Goal: Task Accomplishment & Management: Use online tool/utility

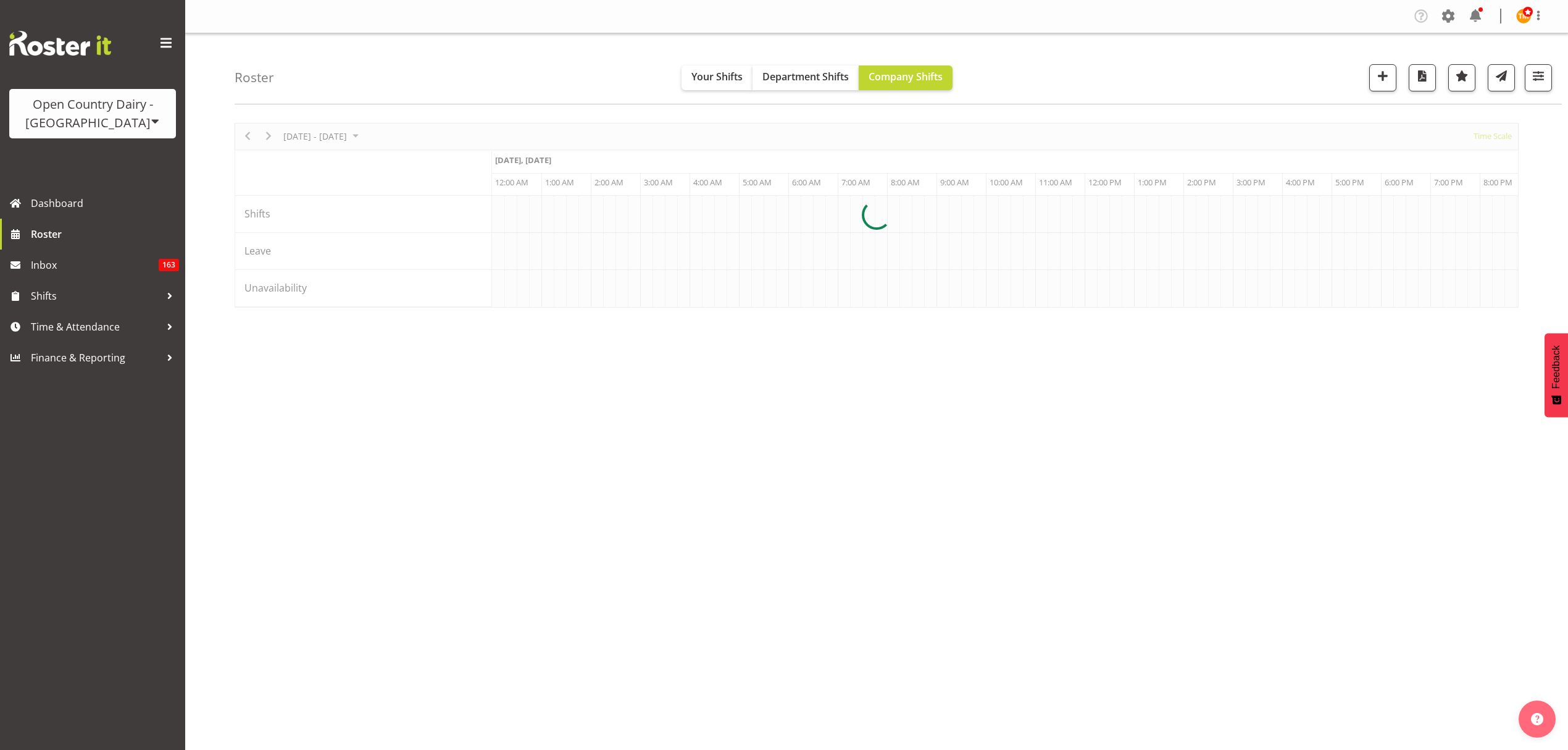
scroll to position [0, 3556]
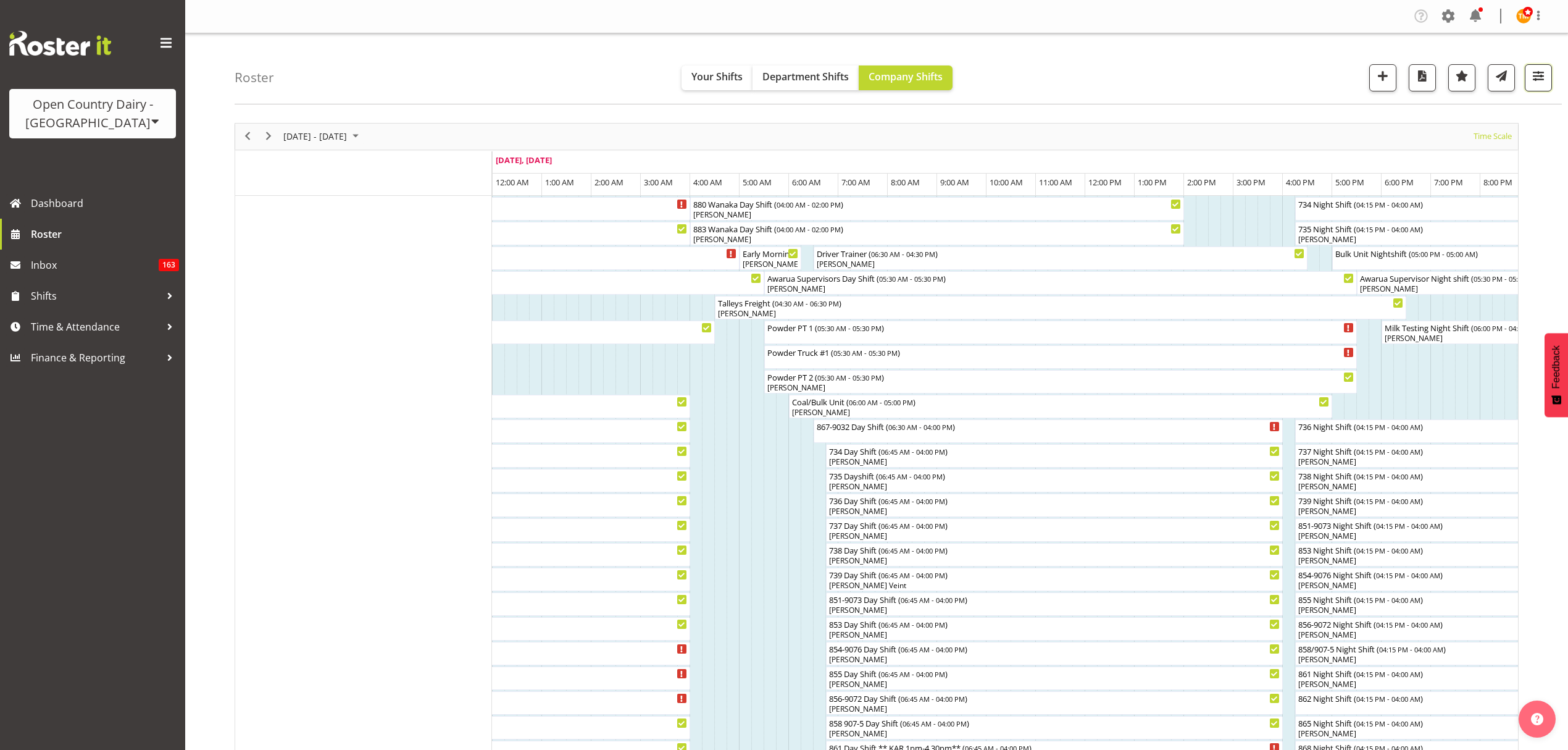
click at [1539, 70] on span "button" at bounding box center [1538, 76] width 16 height 16
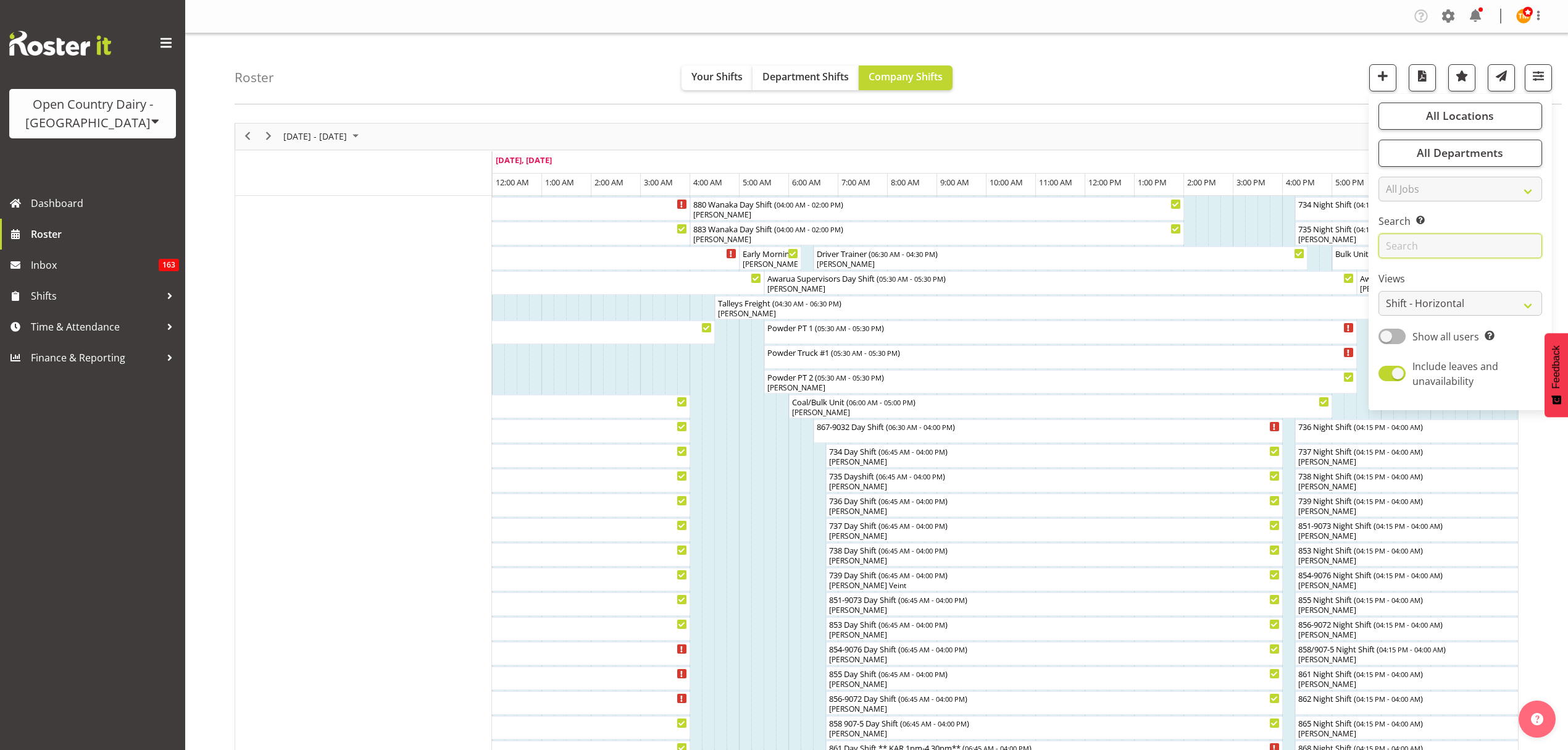
click at [1448, 242] on input "text" at bounding box center [1460, 246] width 163 height 24
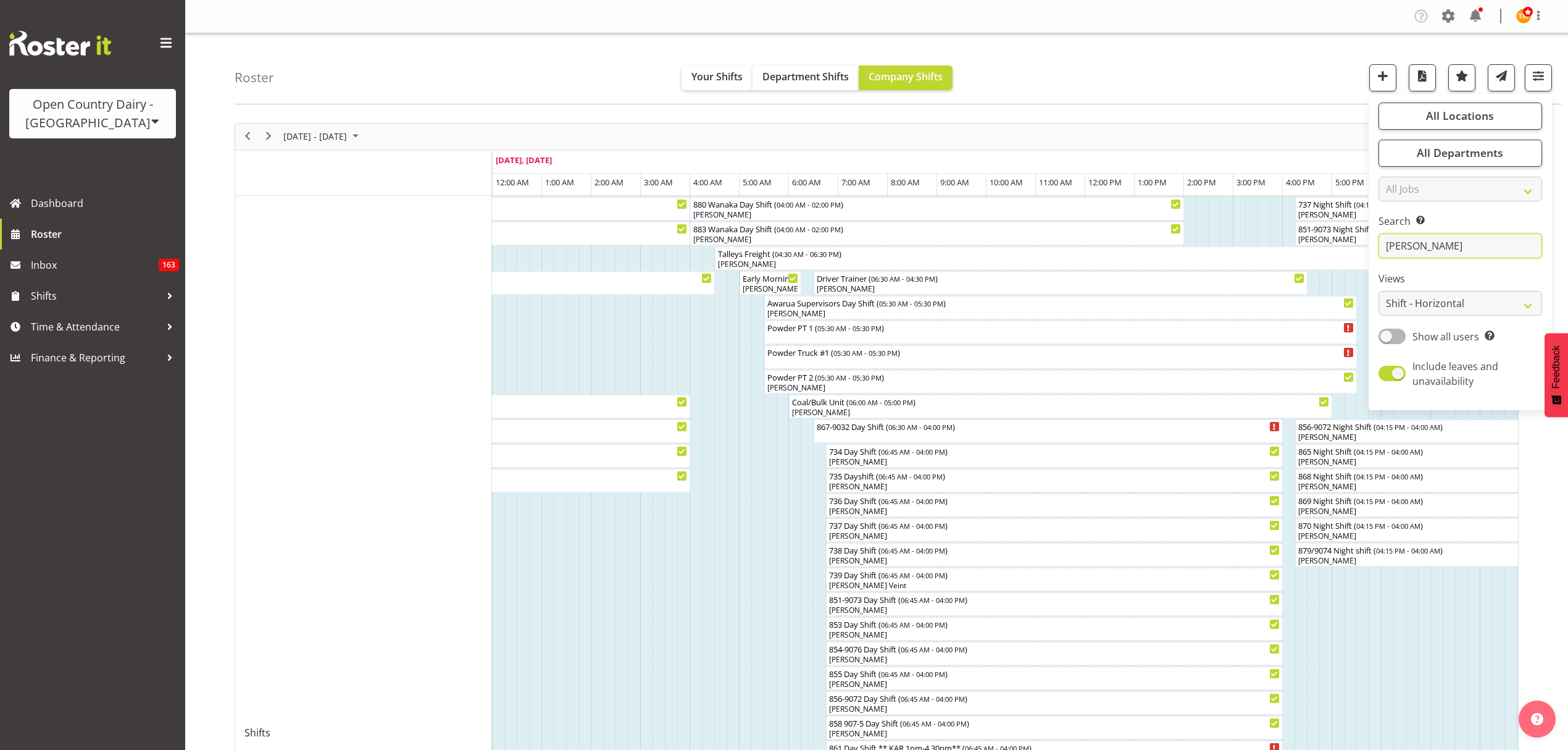
type input "[PERSON_NAME]"
click at [1284, 97] on div "Roster Your Shifts Department Shifts Company Shifts All Locations Clear Awarua …" at bounding box center [898, 69] width 1328 height 71
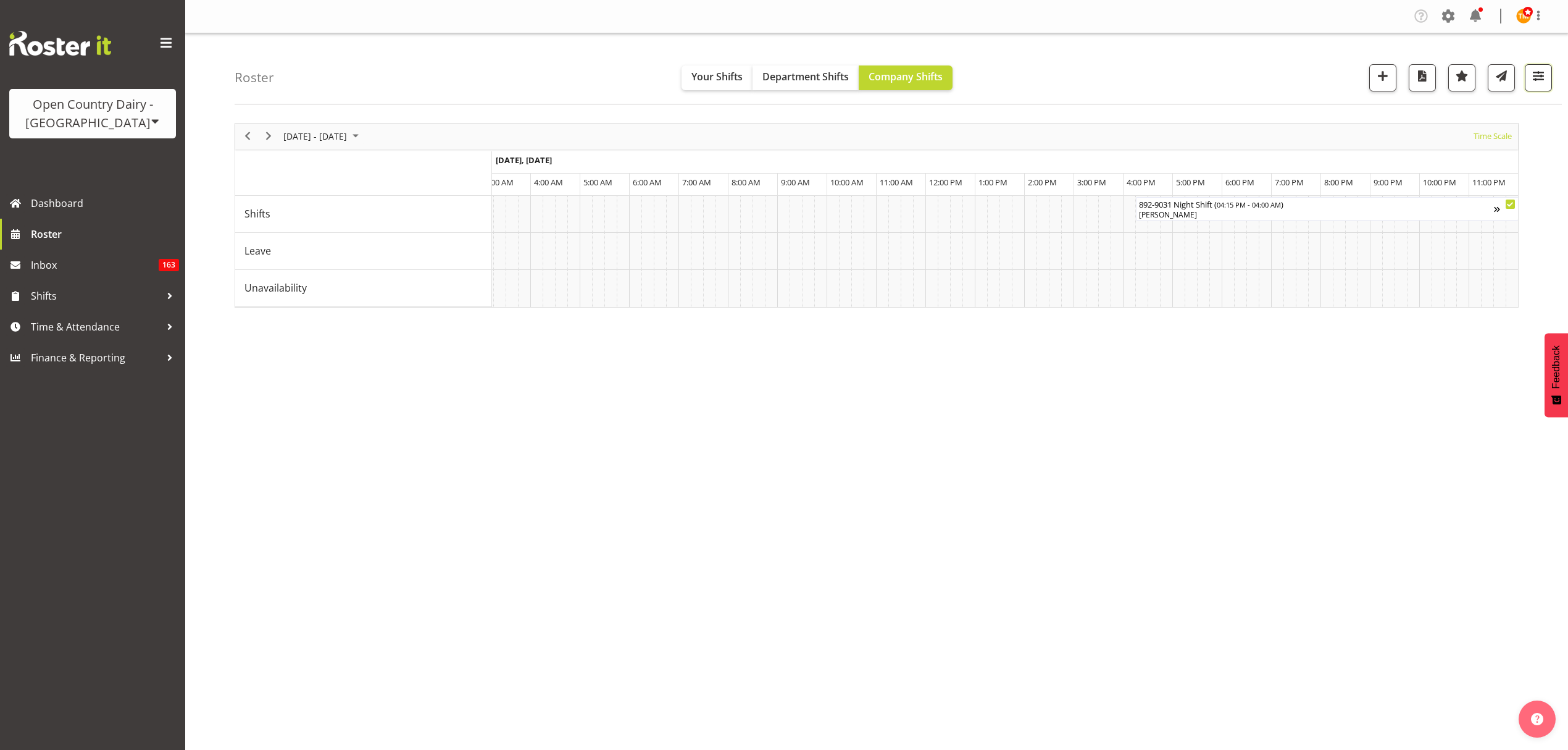
click at [1547, 72] on button "button" at bounding box center [1538, 78] width 27 height 27
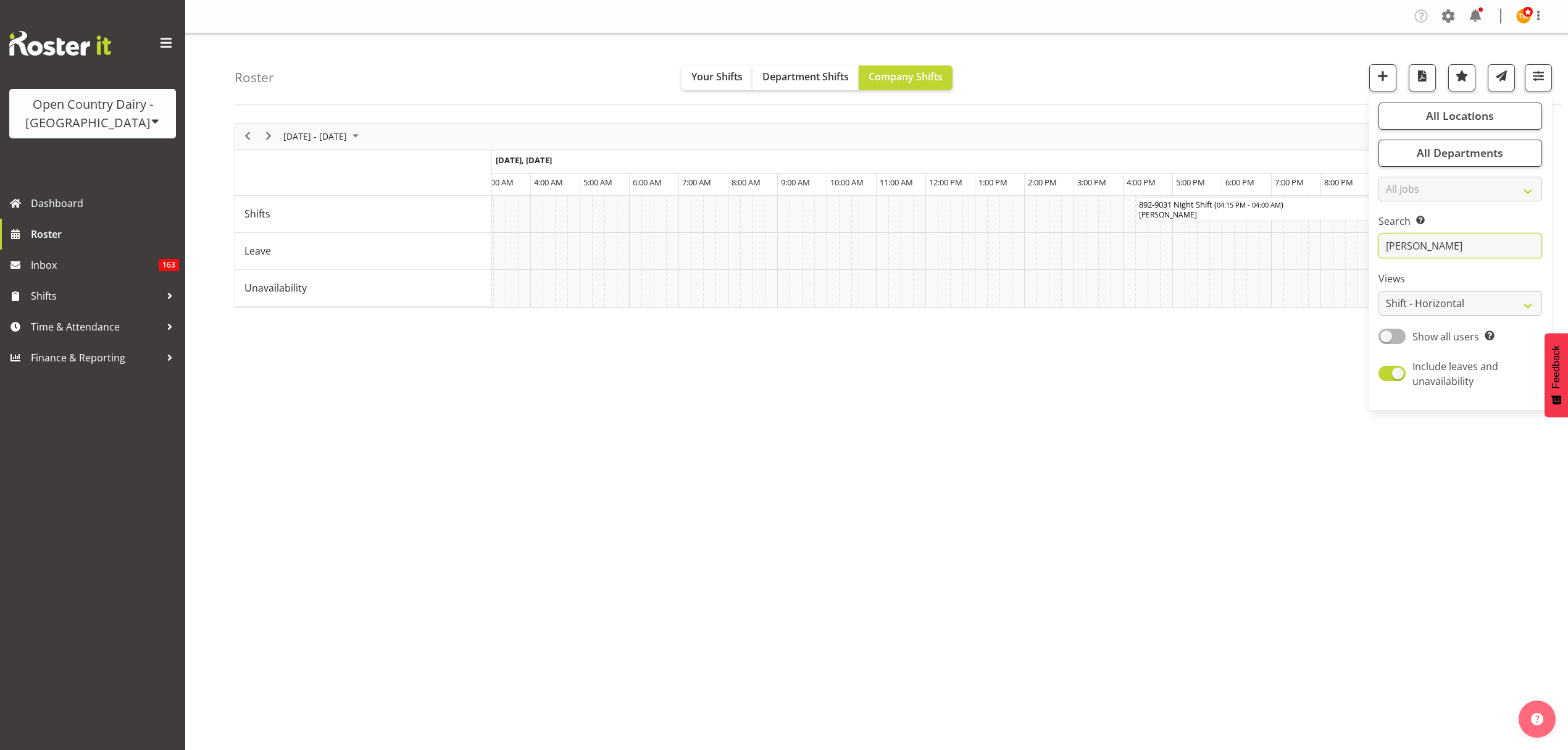
click at [1463, 238] on input "[PERSON_NAME]" at bounding box center [1460, 246] width 163 height 24
click at [1463, 239] on input "[PERSON_NAME]" at bounding box center [1460, 246] width 163 height 24
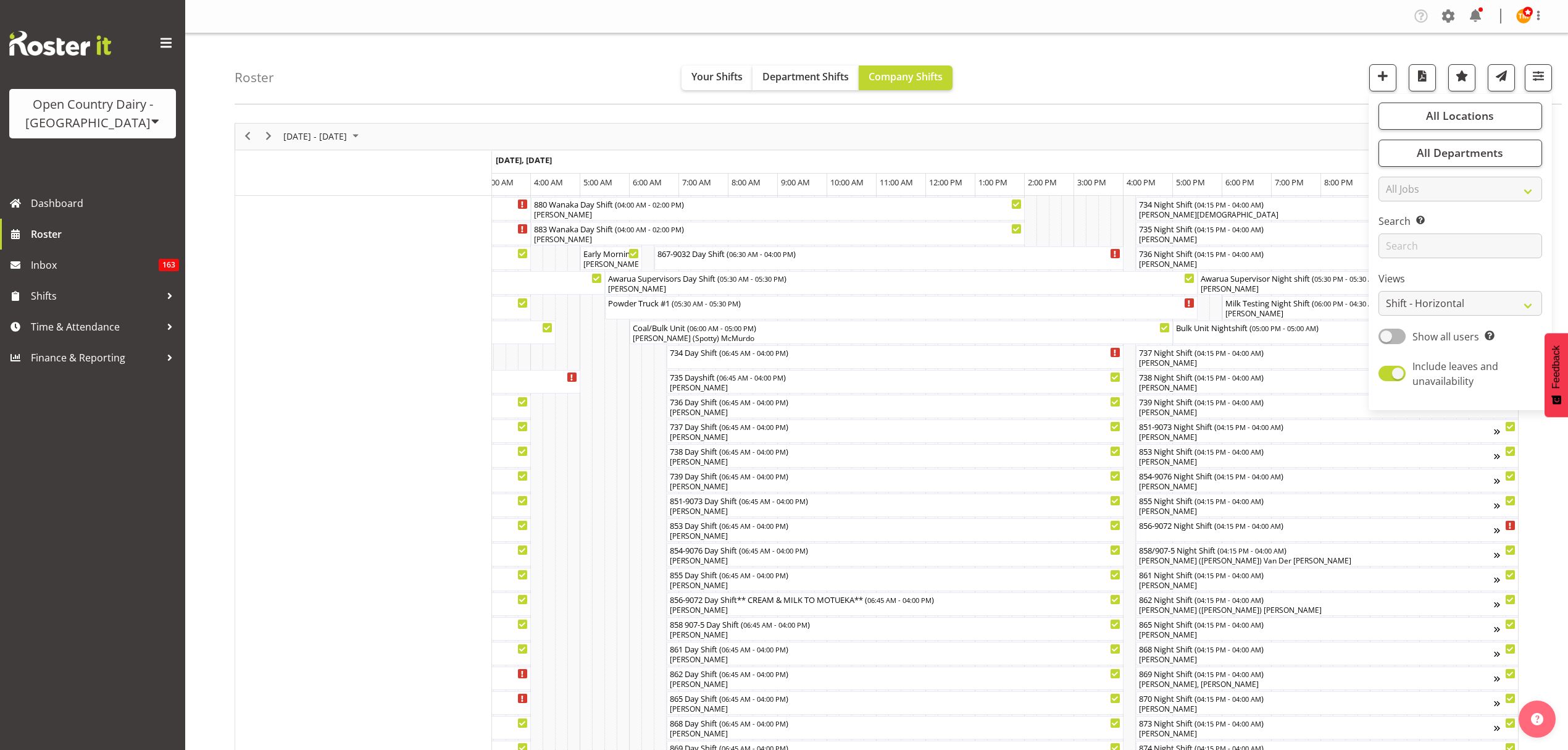
drag, startPoint x: 1182, startPoint y: 39, endPoint x: 1188, endPoint y: 42, distance: 6.7
click at [1183, 39] on div "Roster Your Shifts Department Shifts Company Shifts All Locations Clear Awarua …" at bounding box center [898, 69] width 1328 height 71
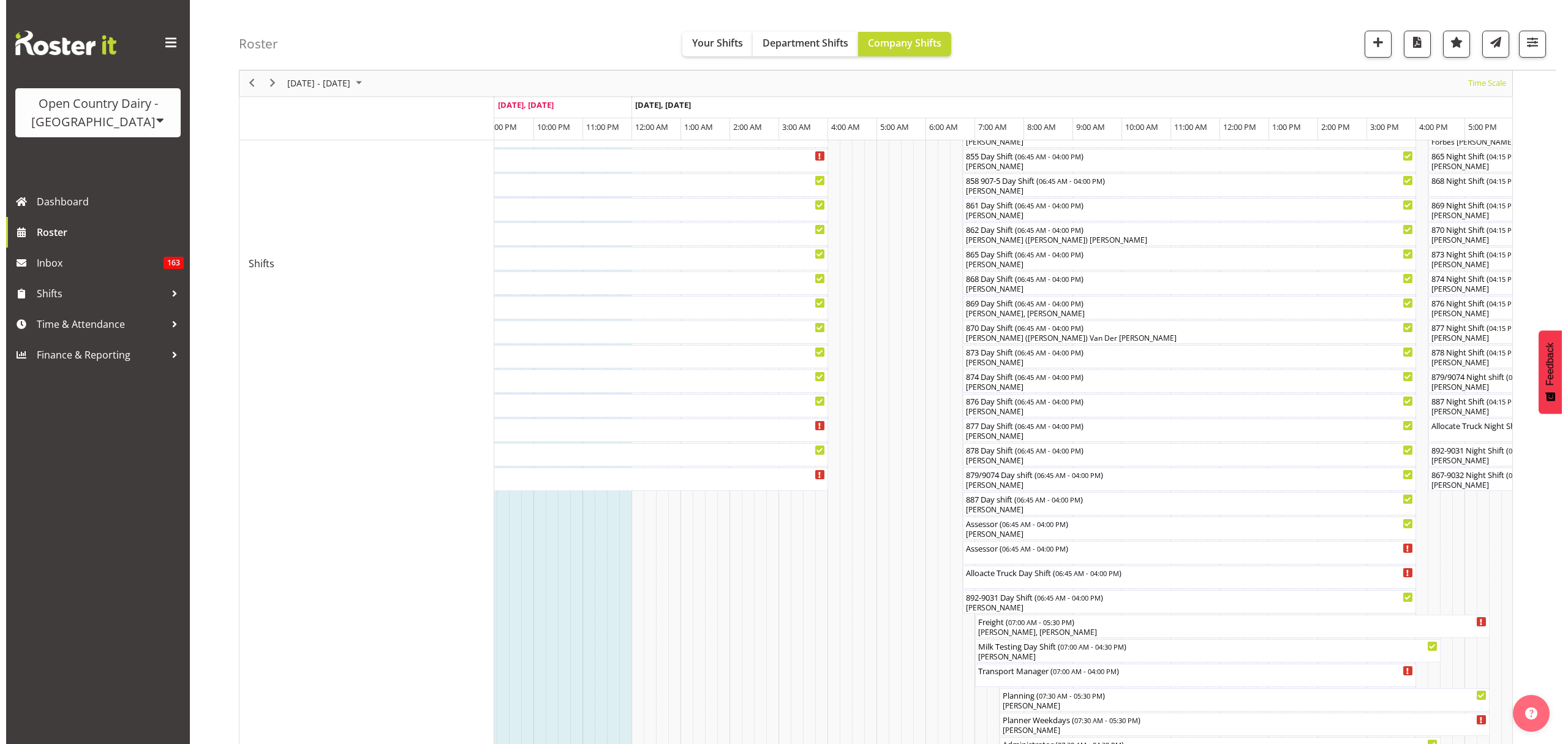
scroll to position [496, 0]
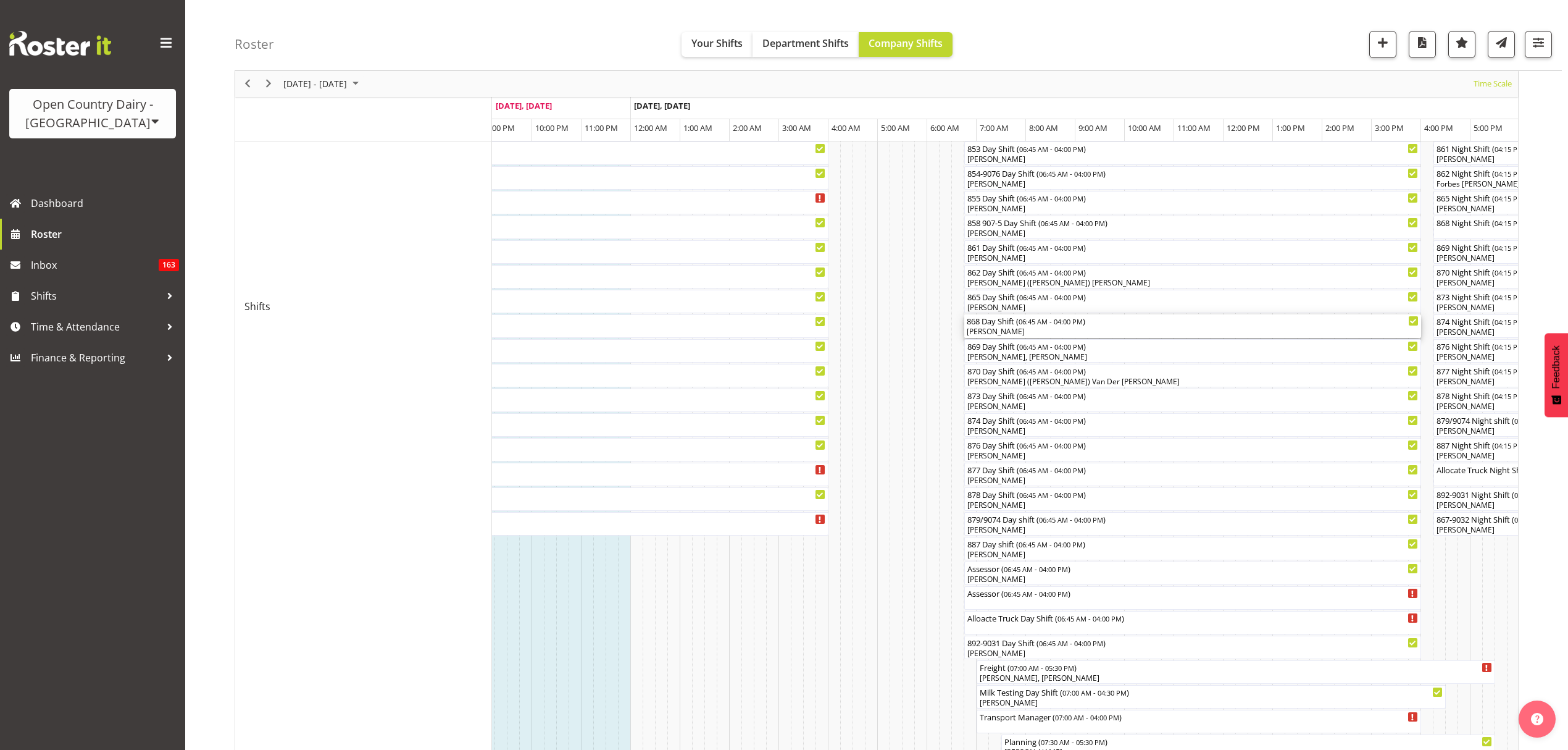
click at [1006, 327] on div "[PERSON_NAME]" at bounding box center [1193, 331] width 452 height 11
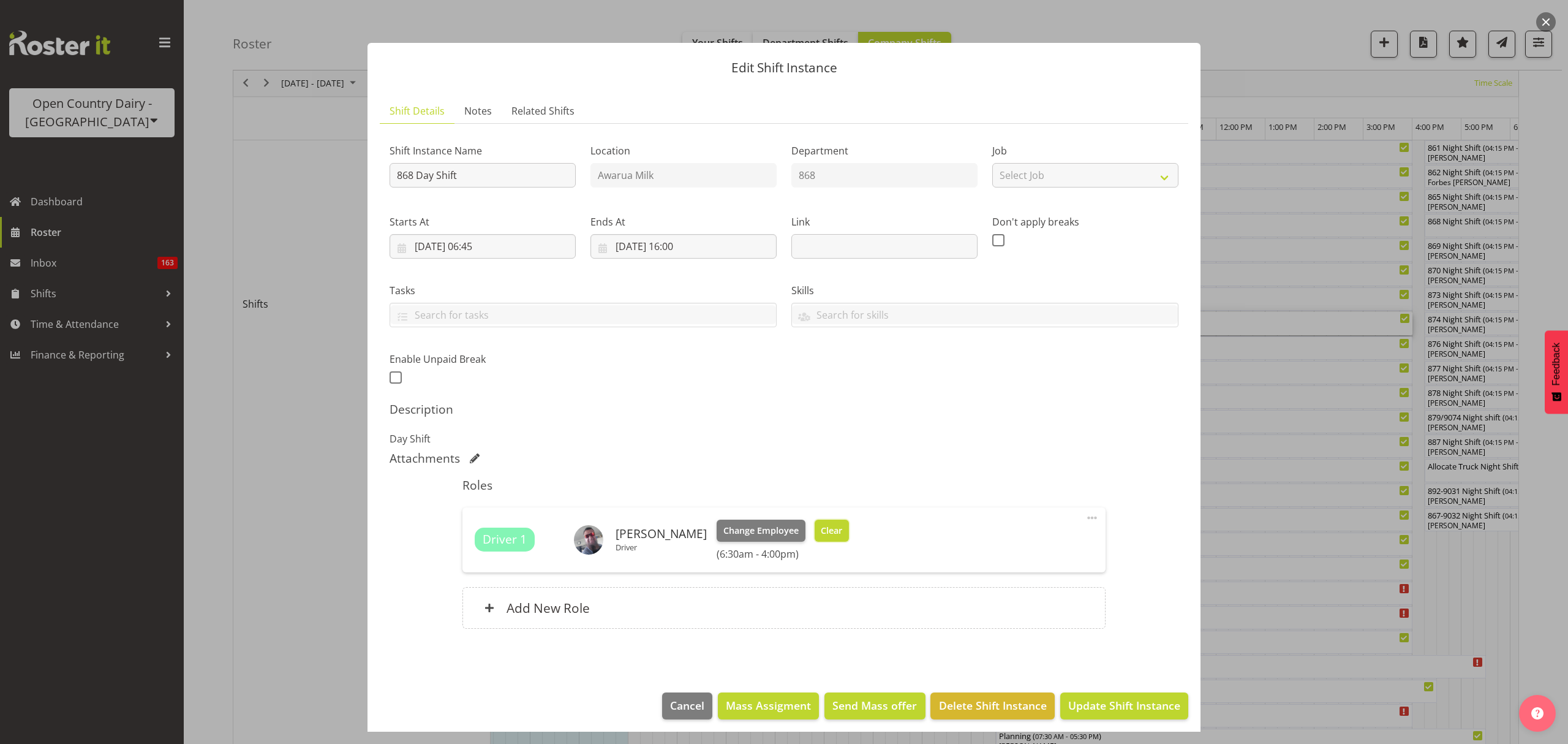
click at [829, 526] on span "Clear" at bounding box center [832, 530] width 22 height 13
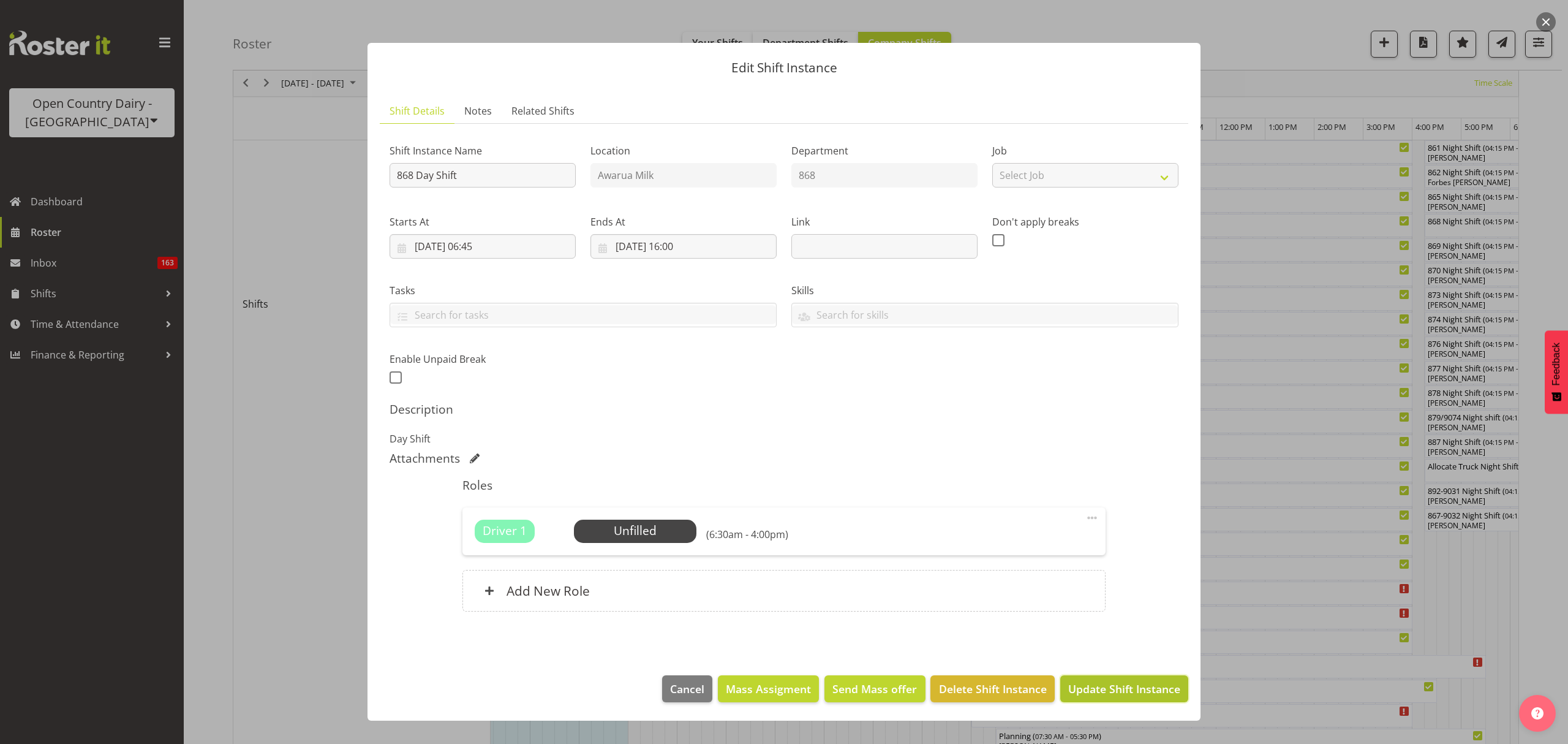
click at [1104, 687] on span "Update Shift Instance" at bounding box center [1125, 688] width 112 height 16
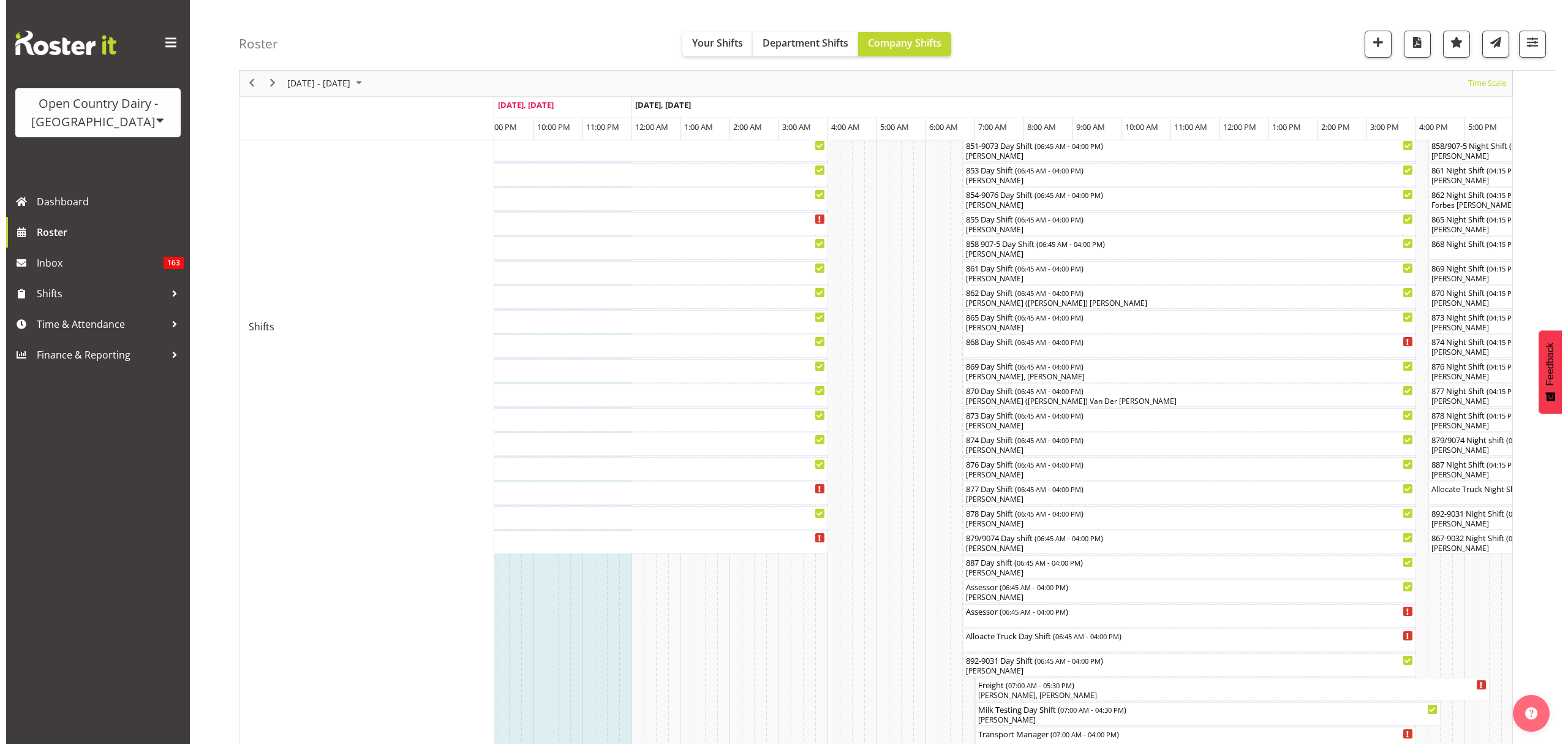
scroll to position [653, 0]
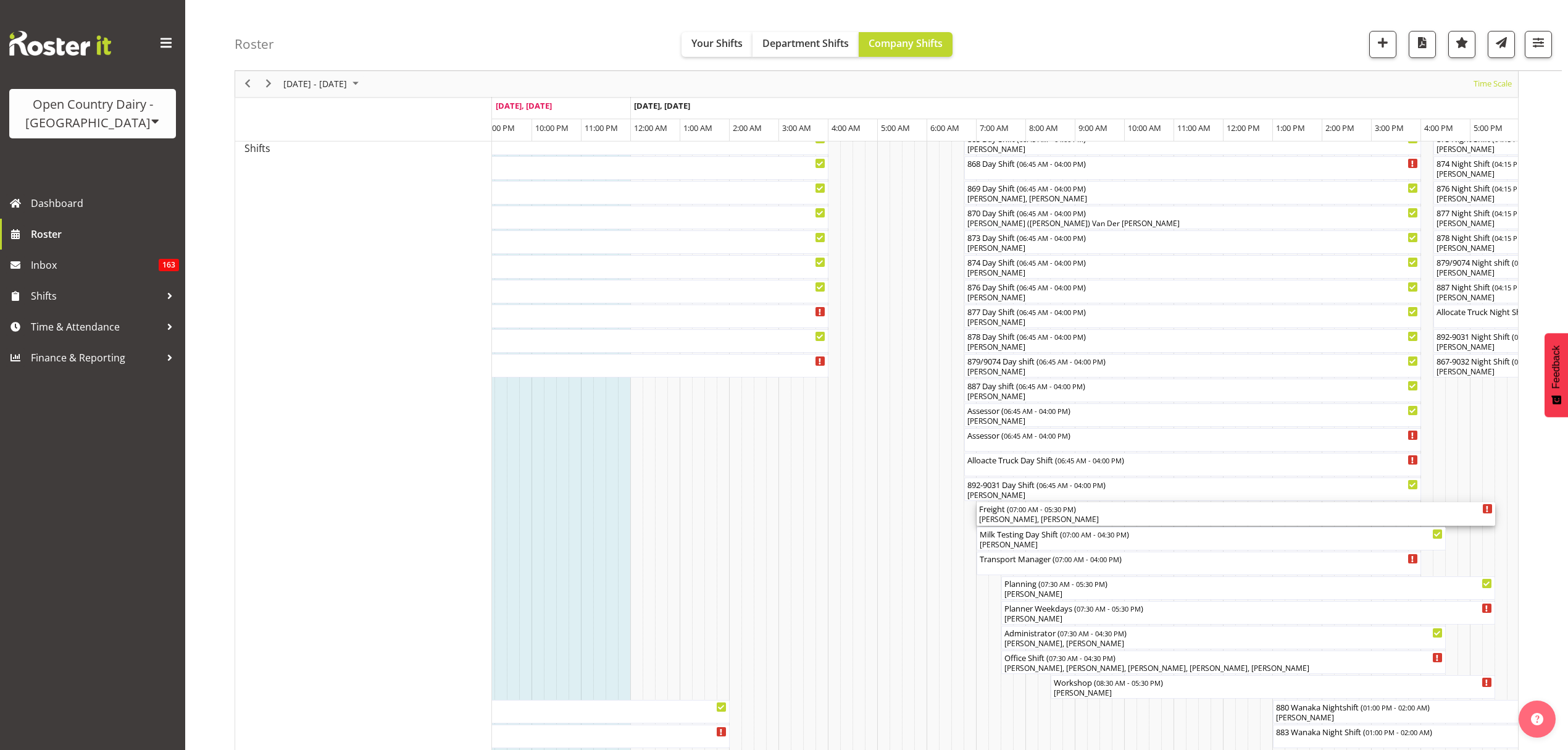
click at [1034, 518] on div "[PERSON_NAME], [PERSON_NAME]" at bounding box center [1236, 519] width 514 height 11
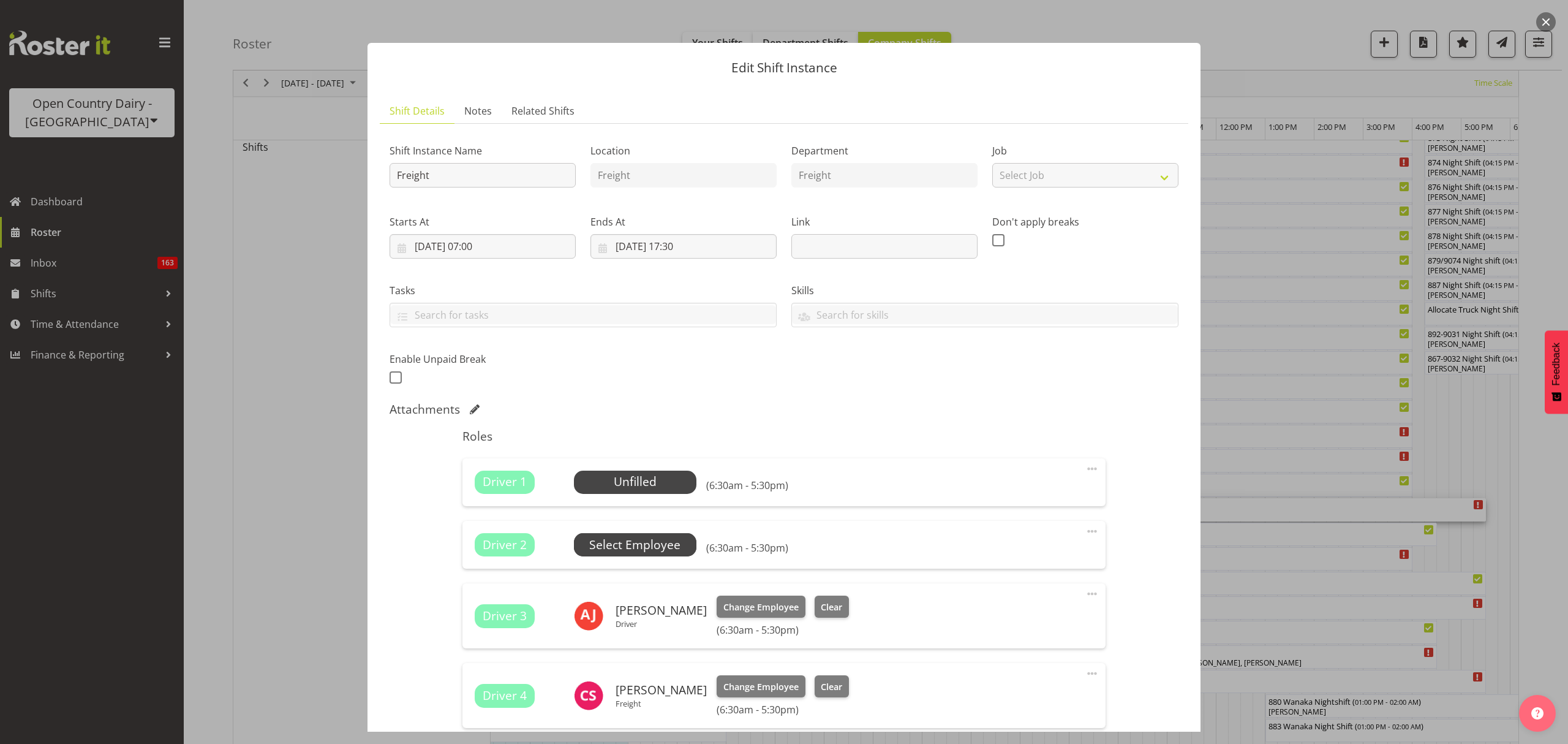
click at [625, 542] on span "Select Employee" at bounding box center [635, 545] width 91 height 18
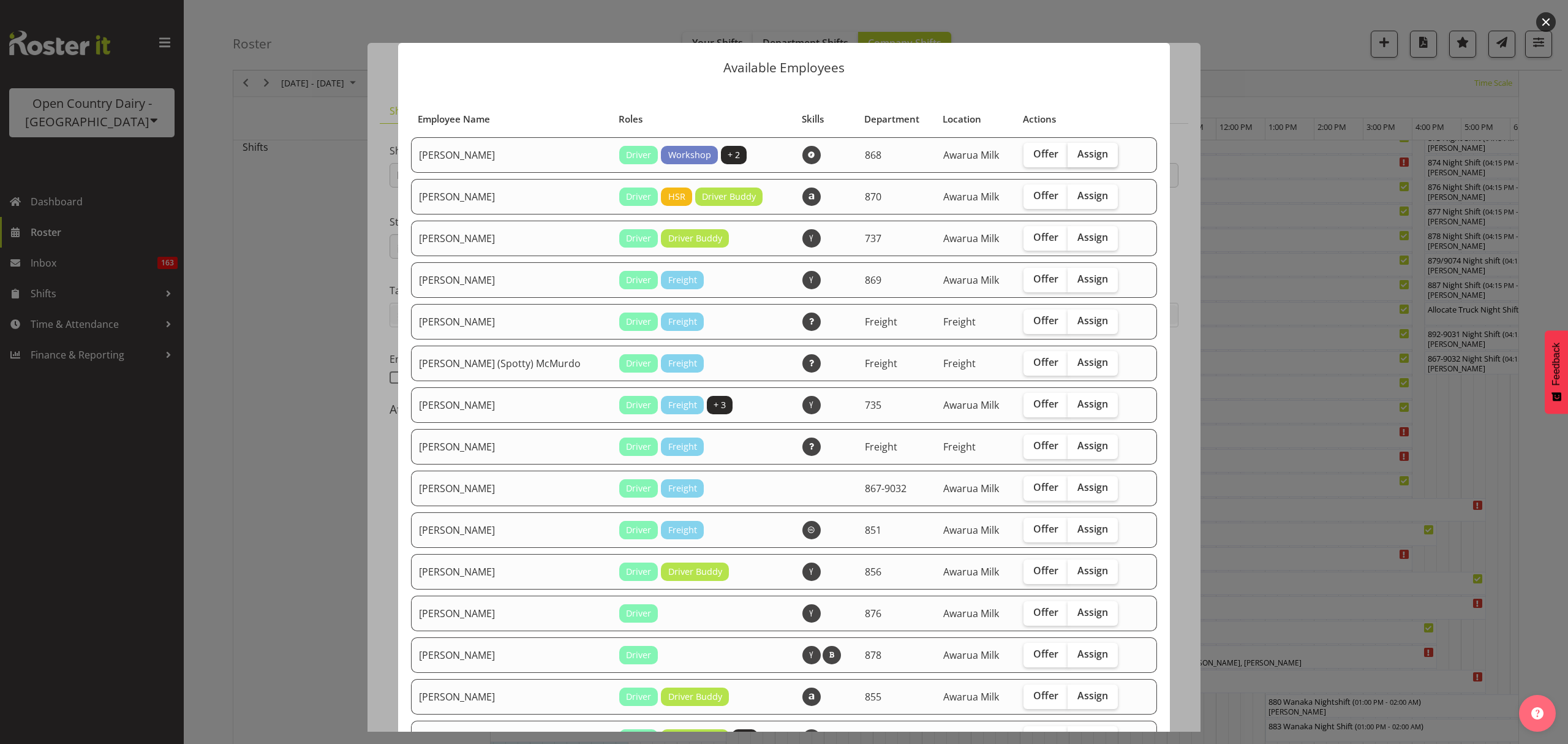
click at [1077, 158] on span "Assign" at bounding box center [1093, 153] width 31 height 12
click at [1068, 158] on input "Assign" at bounding box center [1072, 154] width 8 height 8
checkbox input "true"
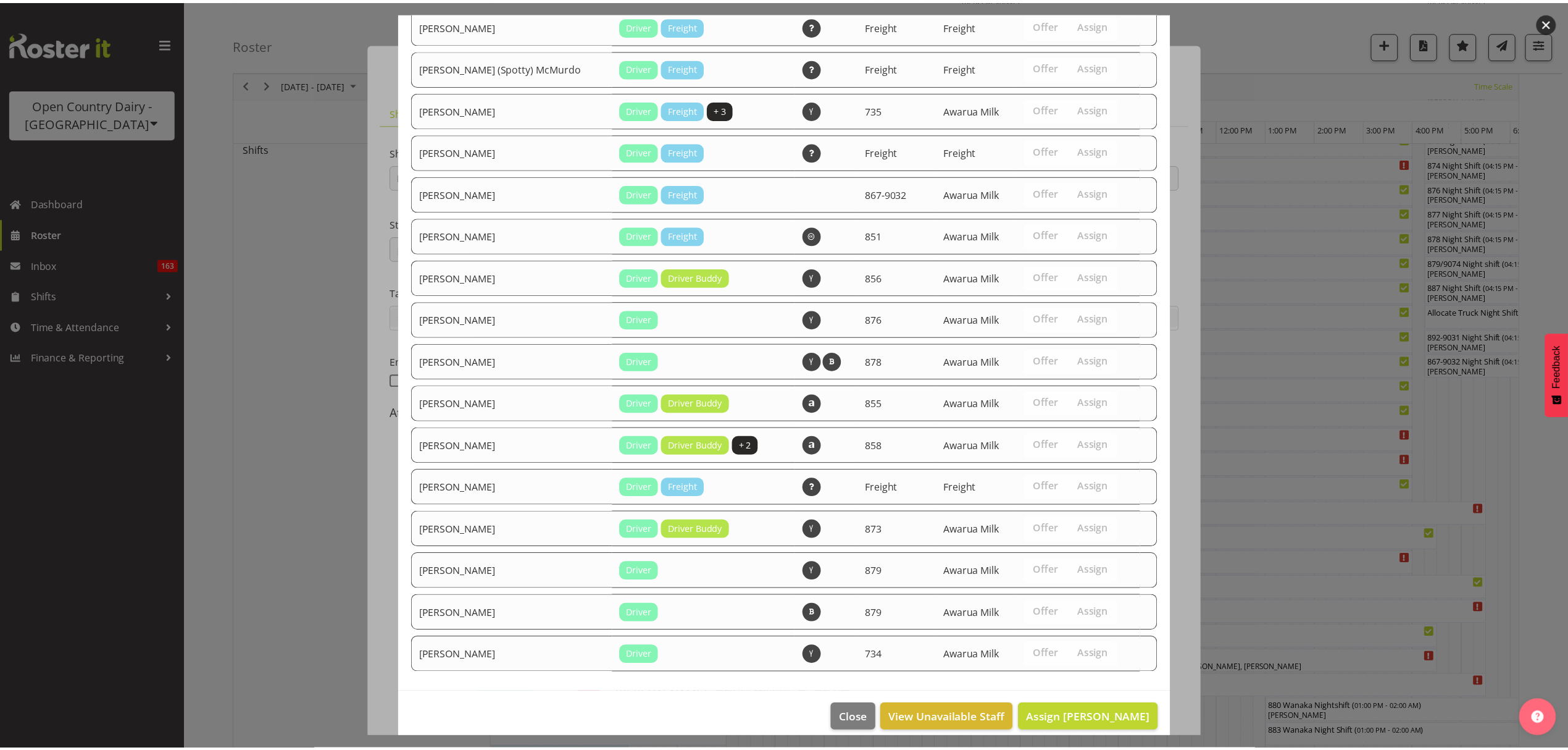
scroll to position [311, 0]
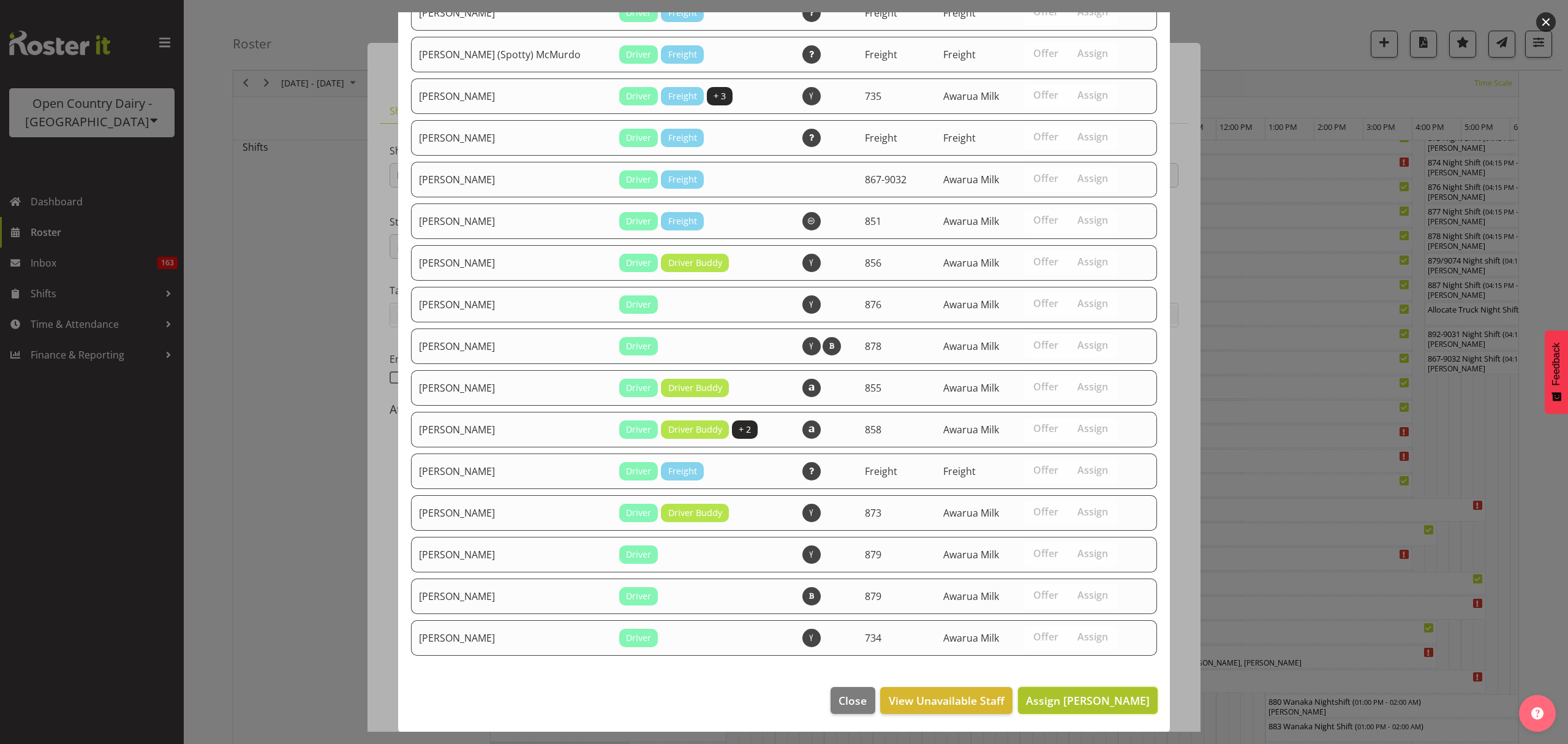
click at [1105, 702] on span "Assign [PERSON_NAME]" at bounding box center [1088, 700] width 124 height 15
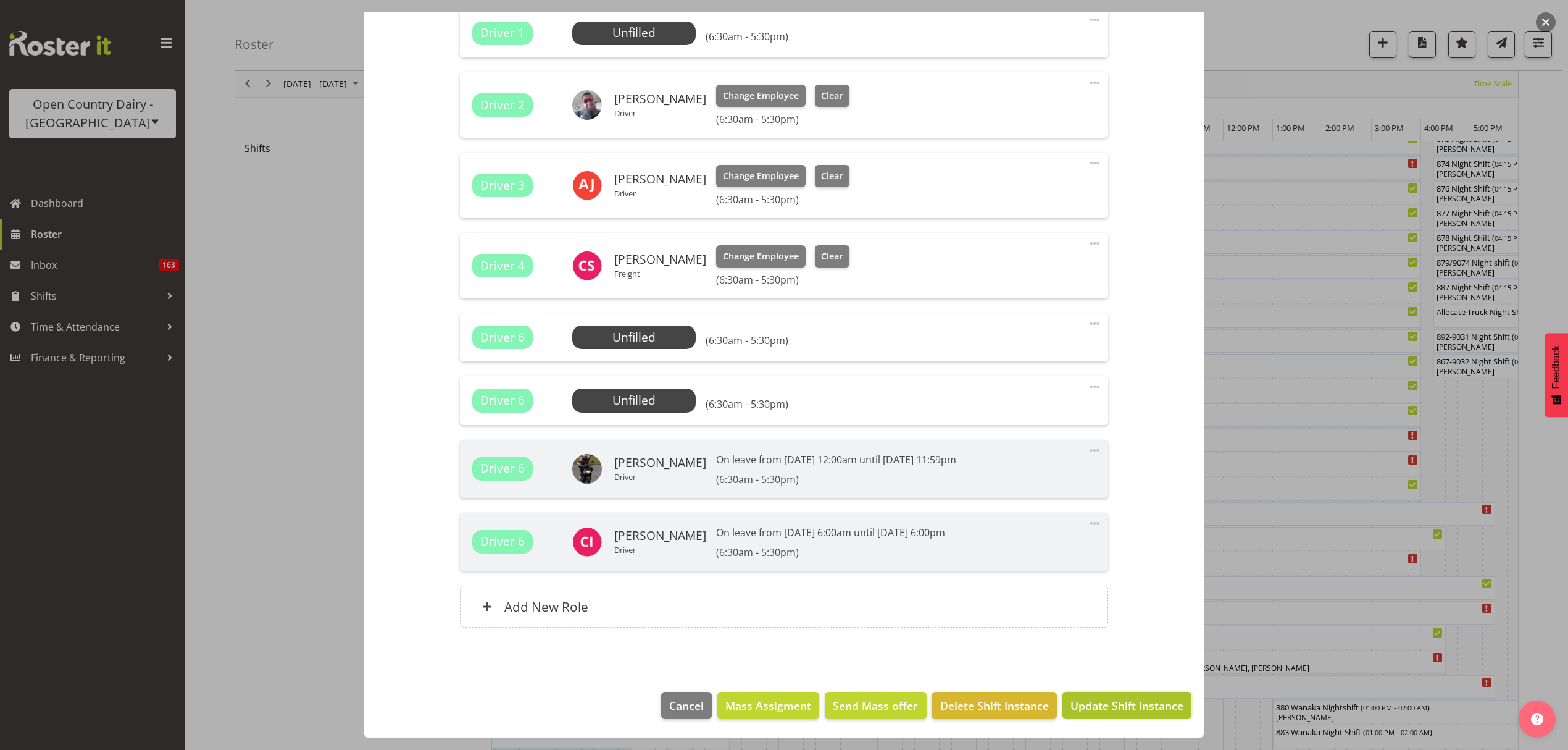
click at [1143, 708] on span "Update Shift Instance" at bounding box center [1127, 705] width 113 height 16
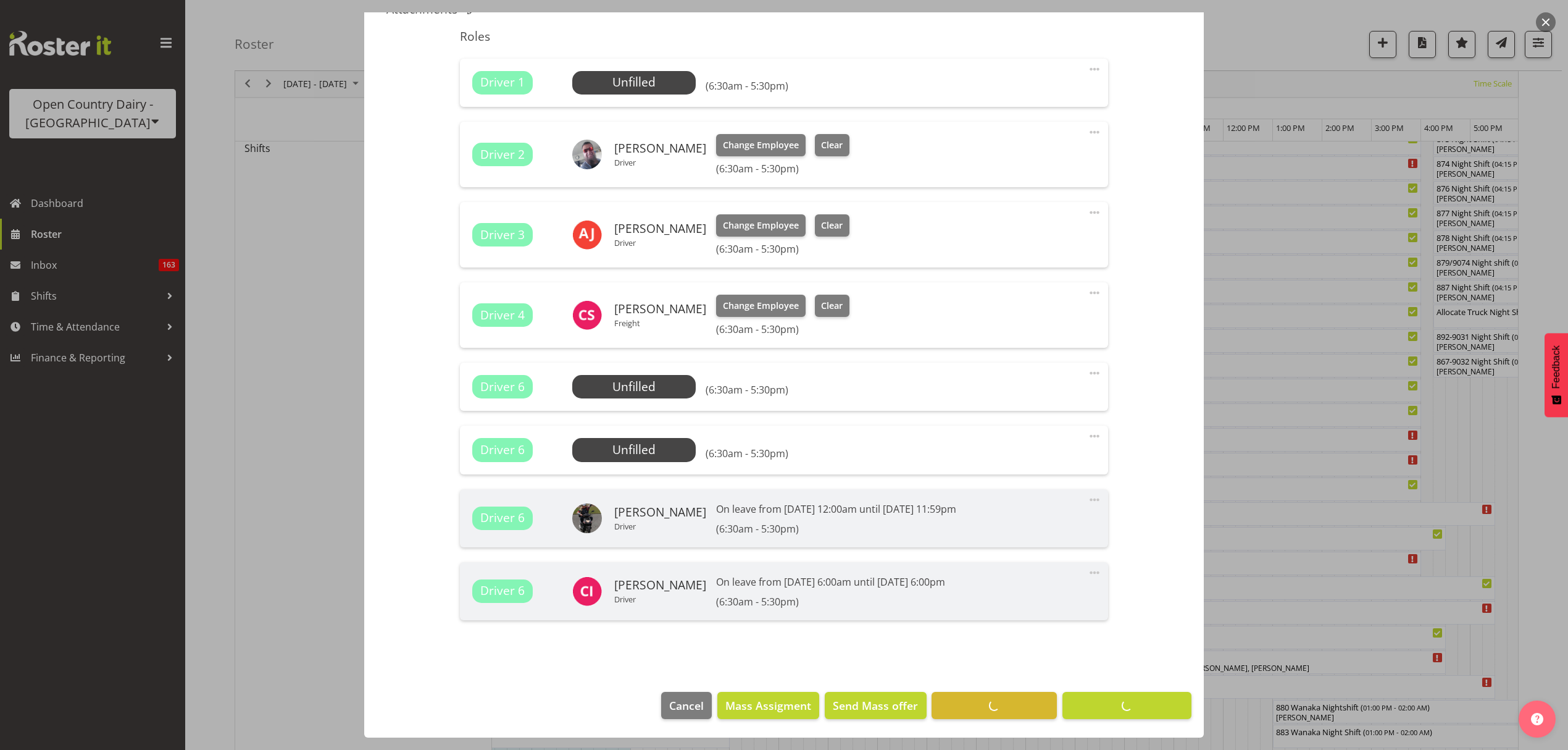
scroll to position [0, 0]
